Goal: Task Accomplishment & Management: Complete application form

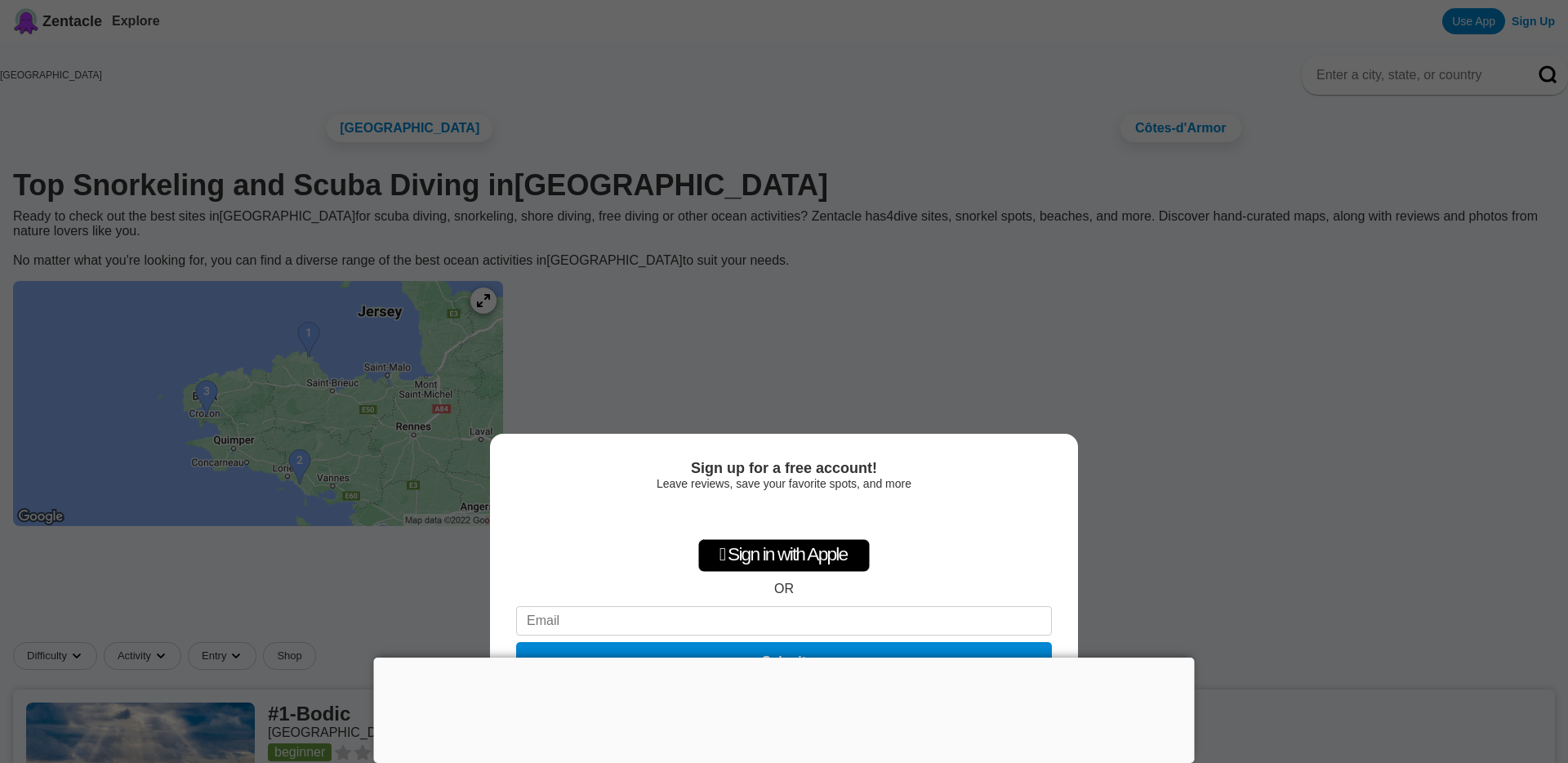
click at [1330, 508] on div "Sign up for a free account! Leave reviews, save your favorite spots, and more …" at bounding box center [784, 382] width 1568 height 763
click at [1153, 377] on div "Sign up for a free account! Leave reviews, save your favorite spots, and more …" at bounding box center [784, 382] width 1568 height 763
click at [862, 291] on div "Sign up for a free account! Leave reviews, save your favorite spots, and more …" at bounding box center [784, 382] width 1568 height 763
click at [114, 588] on div "Sign up for a free account! Leave reviews, save your favorite spots, and more …" at bounding box center [784, 382] width 1568 height 763
click at [119, 586] on div "Sign up for a free account! Leave reviews, save your favorite spots, and more …" at bounding box center [784, 382] width 1568 height 763
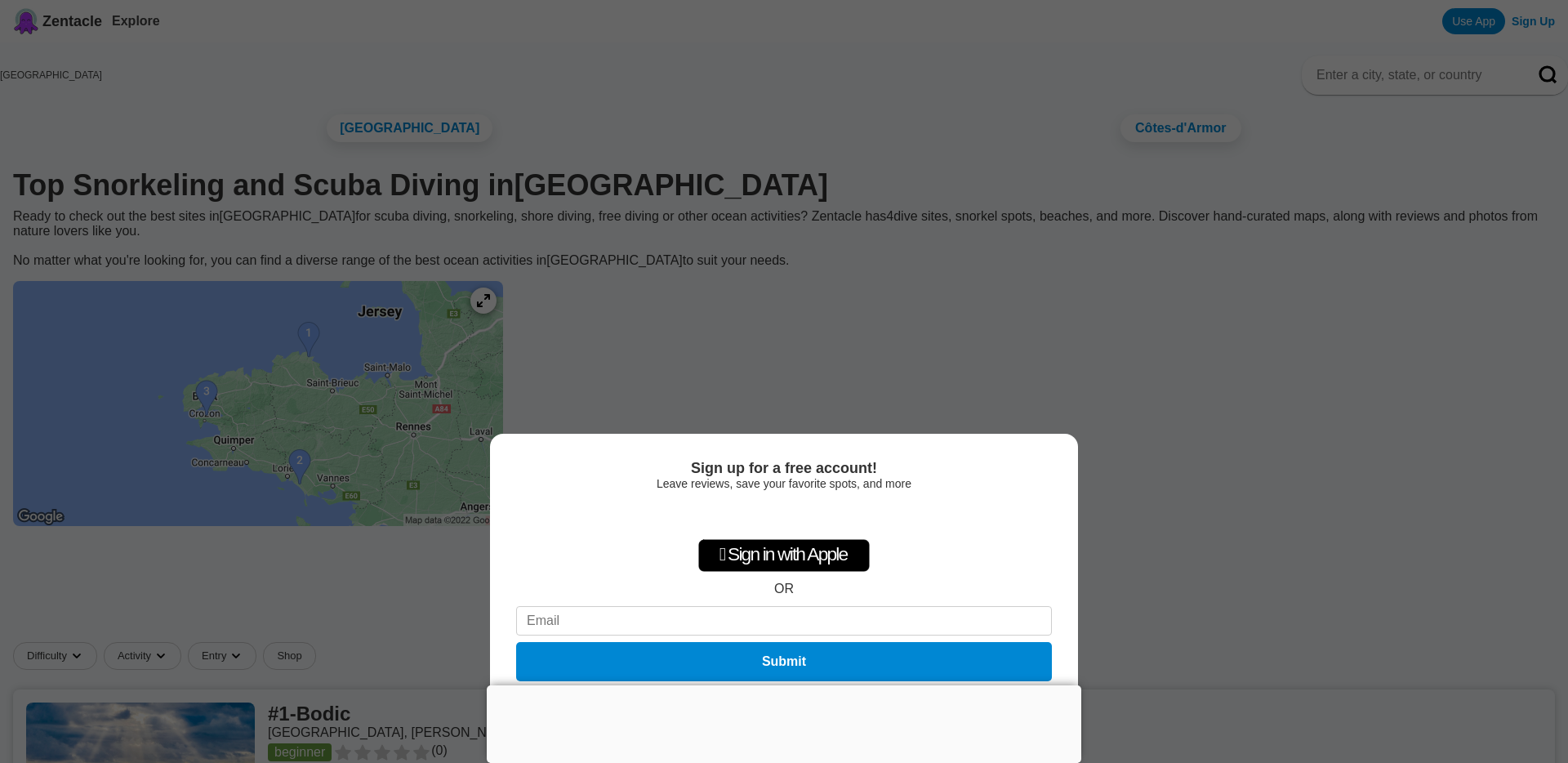
click at [690, 376] on div "Sign up for a free account! Leave reviews, save your favorite spots, and more …" at bounding box center [784, 382] width 1568 height 763
click at [663, 551] on div " Sign in with Apple OR Submit" at bounding box center [784, 593] width 536 height 187
drag, startPoint x: 575, startPoint y: 511, endPoint x: 588, endPoint y: 512, distance: 13.0
click at [585, 511] on div " Sign in with Apple OR Submit" at bounding box center [784, 593] width 536 height 187
click at [262, 604] on div "Sign up for a free account! Leave reviews, save your favorite spots, and more …" at bounding box center [784, 382] width 1568 height 763
